Goal: Obtain resource: Download file/media

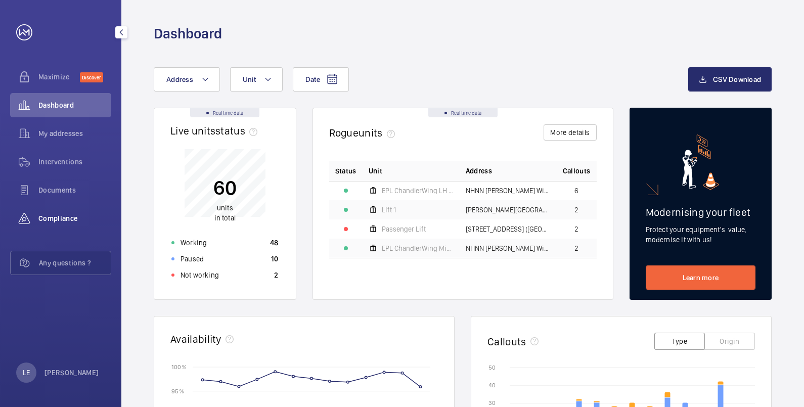
click at [68, 222] on span "Compliance" at bounding box center [74, 218] width 73 height 10
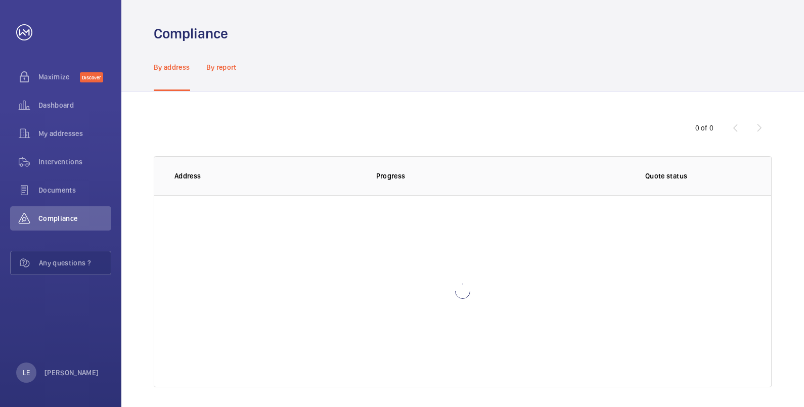
click at [223, 64] on p "By report" at bounding box center [221, 67] width 30 height 10
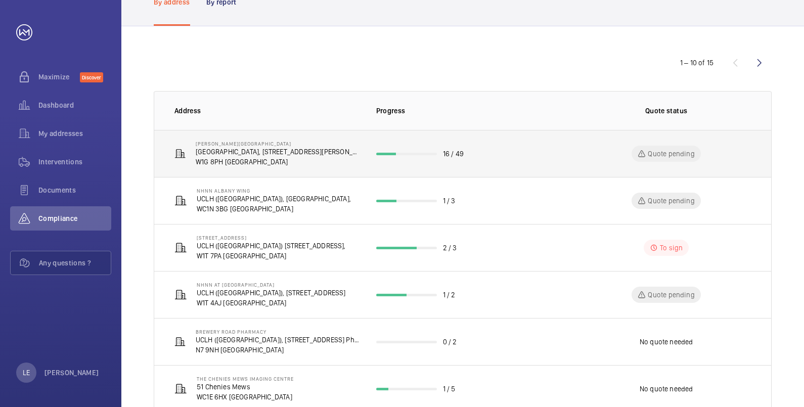
scroll to position [95, 0]
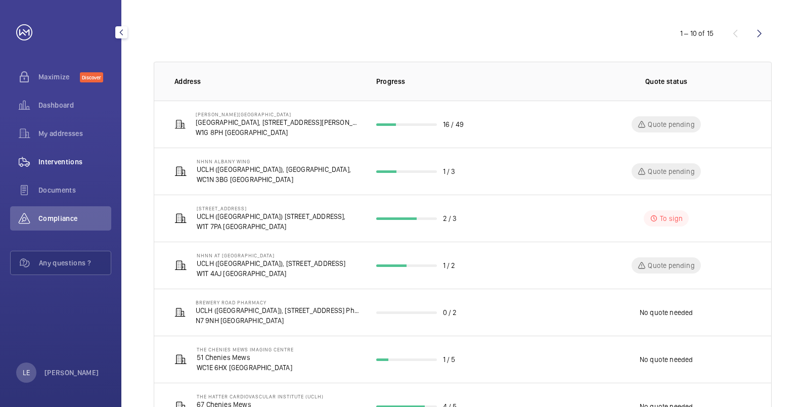
click at [56, 159] on span "Interventions" at bounding box center [74, 162] width 73 height 10
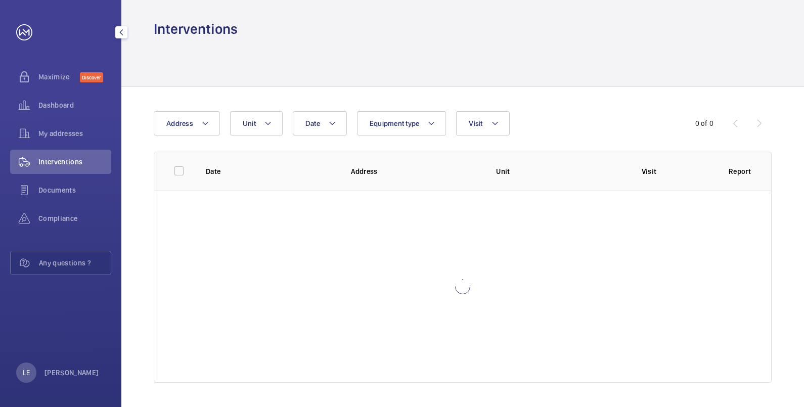
scroll to position [5, 0]
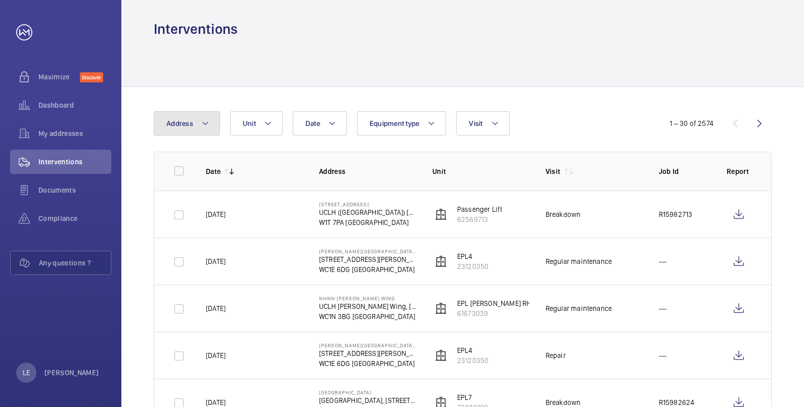
click at [194, 118] on button "Address" at bounding box center [187, 123] width 66 height 24
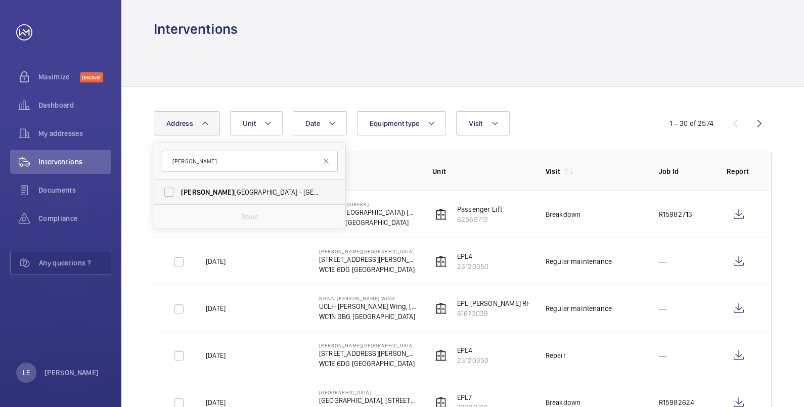
type input "[PERSON_NAME]"
click at [222, 190] on span "[PERSON_NAME][GEOGRAPHIC_DATA] - [GEOGRAPHIC_DATA], [STREET_ADDRESS][PERSON_NAM…" at bounding box center [250, 192] width 139 height 10
click at [179, 190] on input "[PERSON_NAME][GEOGRAPHIC_DATA] - [GEOGRAPHIC_DATA], [STREET_ADDRESS][PERSON_NAM…" at bounding box center [169, 192] width 20 height 20
checkbox input "true"
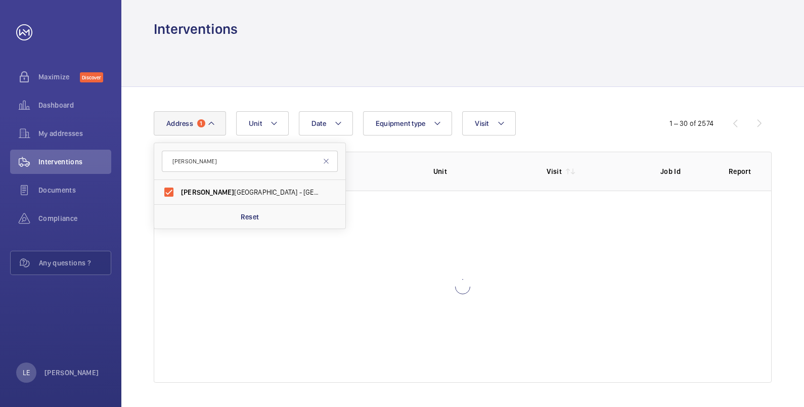
click at [527, 38] on div at bounding box center [463, 62] width 618 height 48
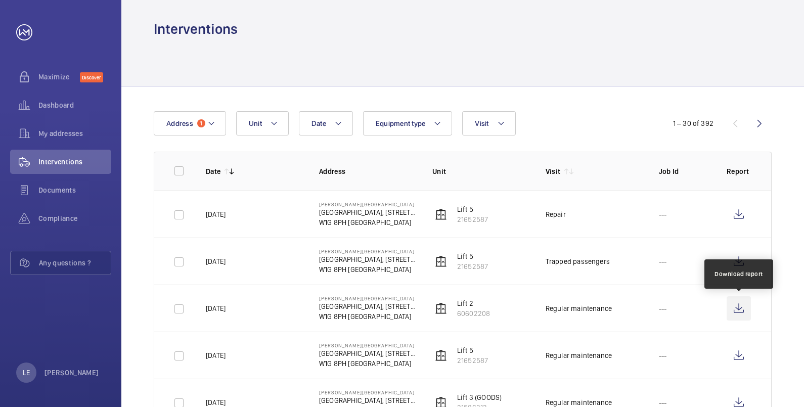
click at [738, 312] on wm-front-icon-button at bounding box center [738, 308] width 24 height 24
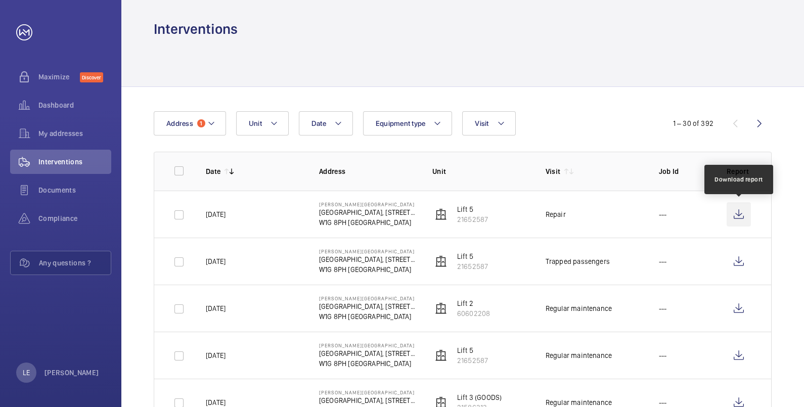
click at [744, 213] on wm-front-icon-button at bounding box center [738, 214] width 24 height 24
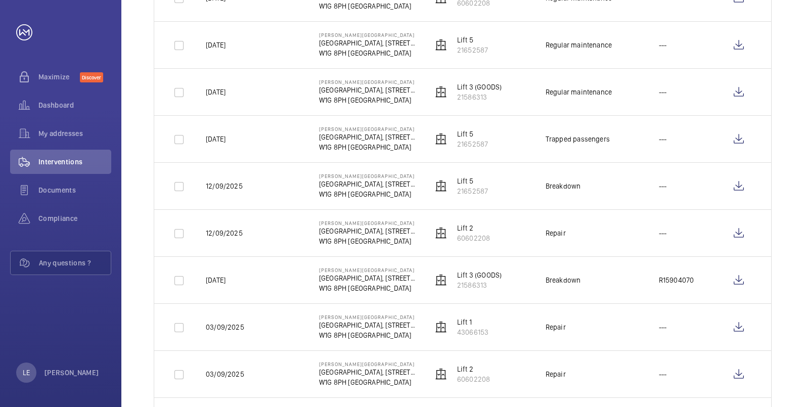
scroll to position [315, 0]
click at [744, 280] on wm-front-icon-button at bounding box center [738, 279] width 24 height 24
click at [76, 129] on span "My addresses" at bounding box center [74, 133] width 73 height 10
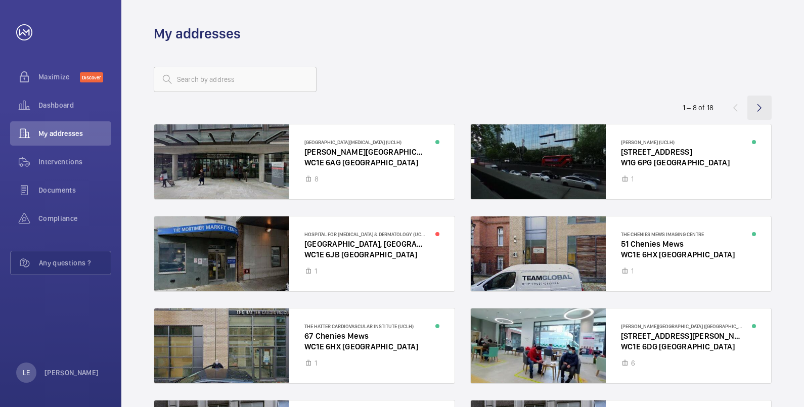
click at [760, 111] on wm-front-icon-button at bounding box center [759, 108] width 24 height 24
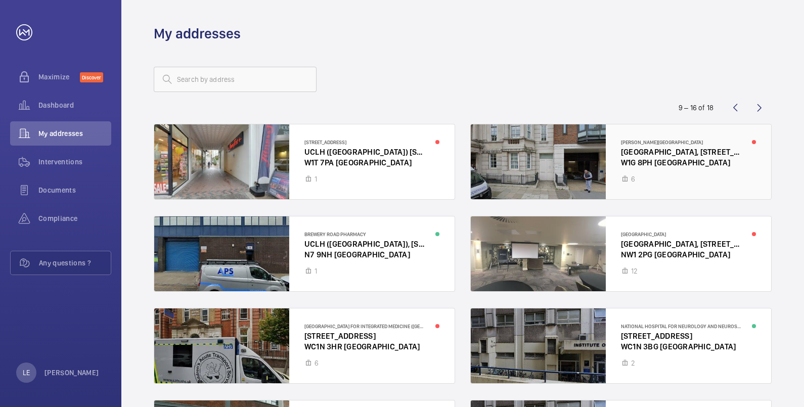
click at [652, 154] on div at bounding box center [620, 161] width 300 height 75
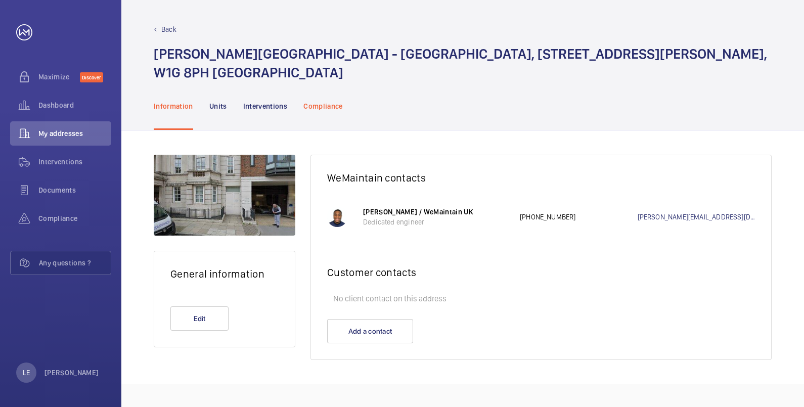
click at [316, 103] on p "Compliance" at bounding box center [322, 106] width 39 height 10
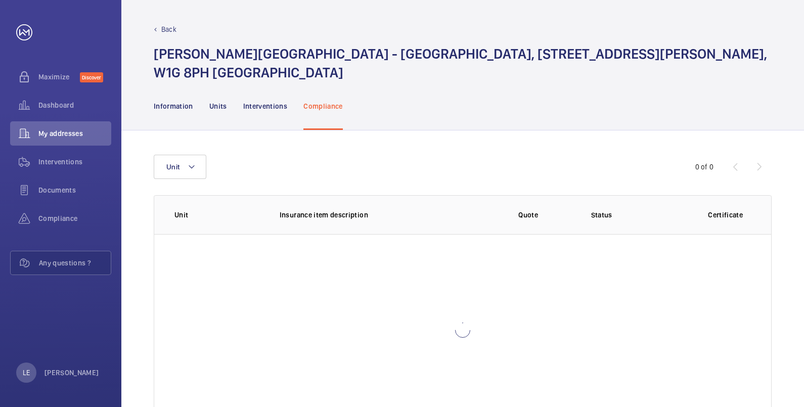
scroll to position [43, 0]
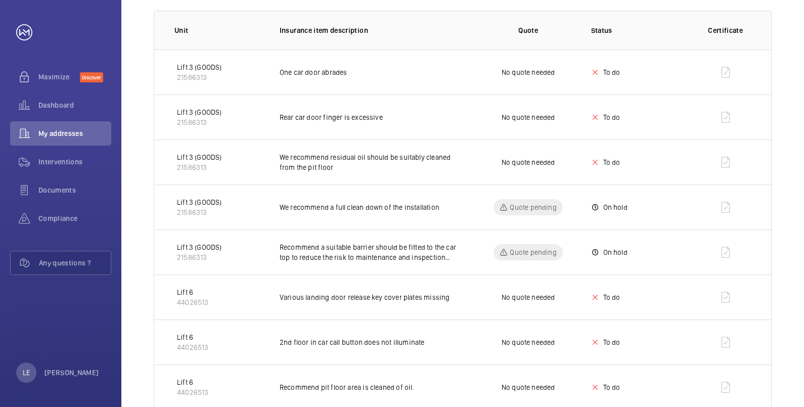
scroll to position [172, 0]
